Goal: Information Seeking & Learning: Learn about a topic

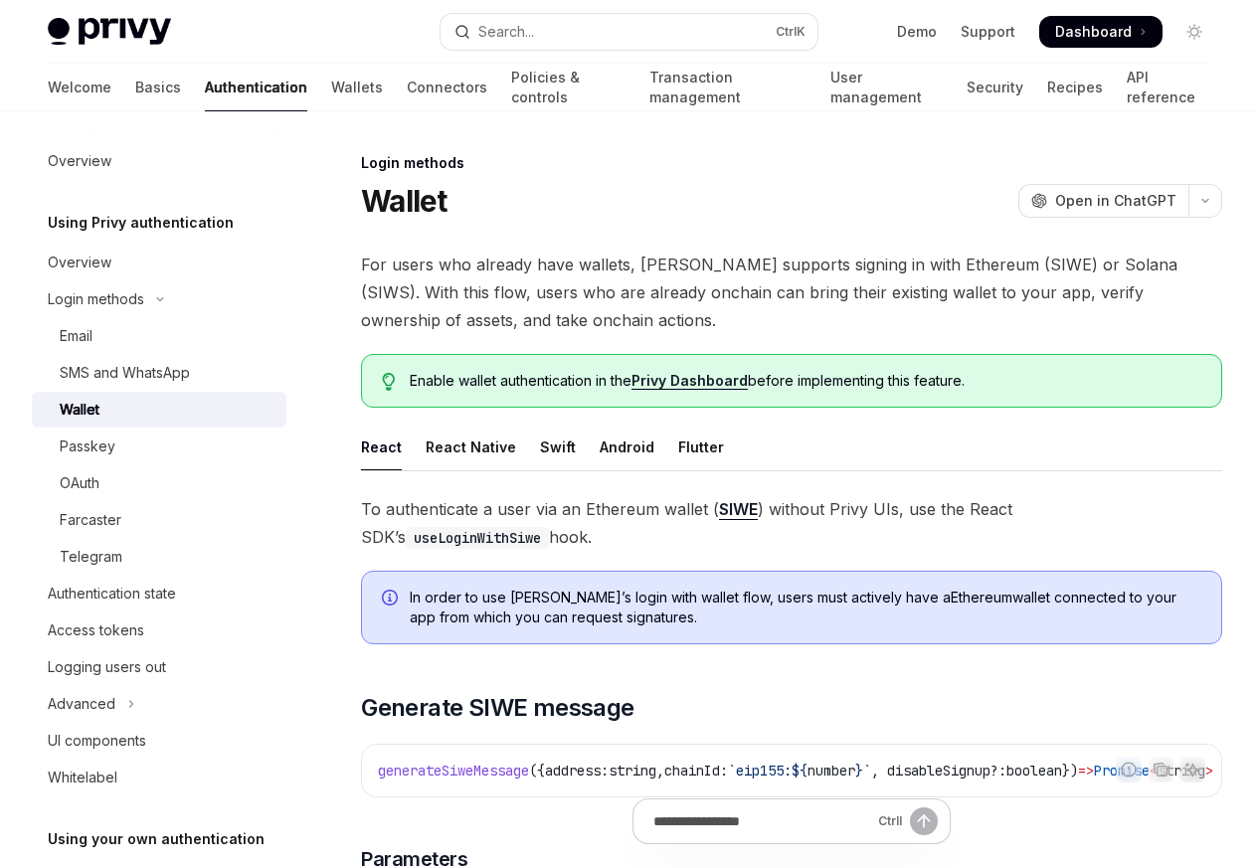
scroll to position [832, 0]
